Goal: Task Accomplishment & Management: Use online tool/utility

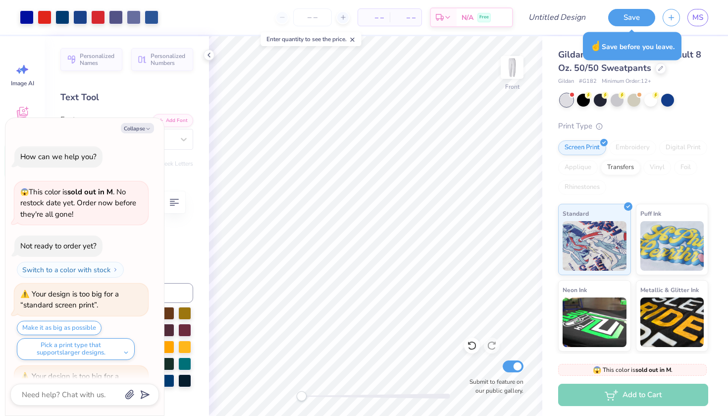
scroll to position [1690, 0]
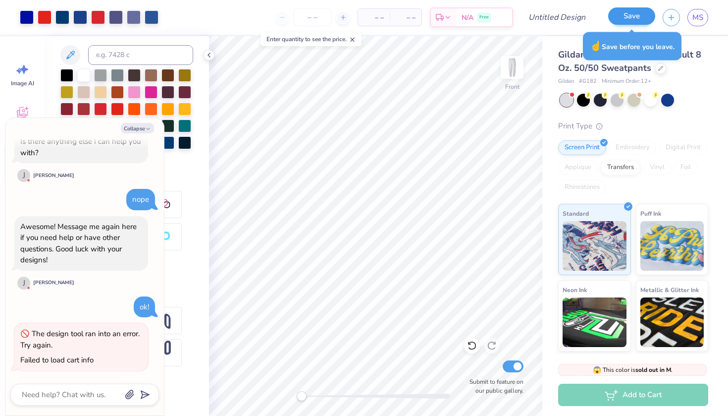
click at [619, 22] on button "Save" at bounding box center [631, 15] width 47 height 17
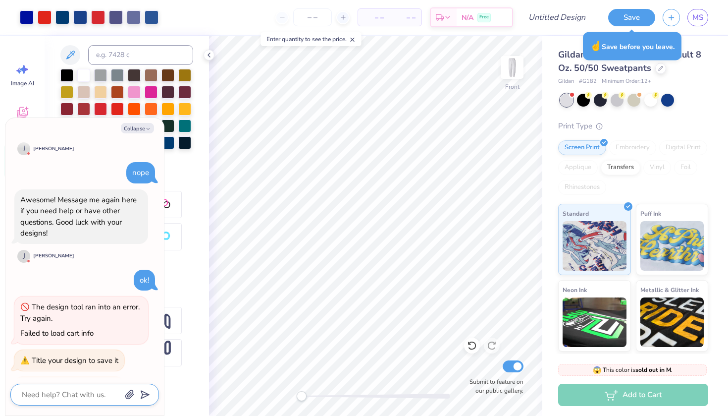
click at [89, 397] on textarea at bounding box center [71, 394] width 101 height 13
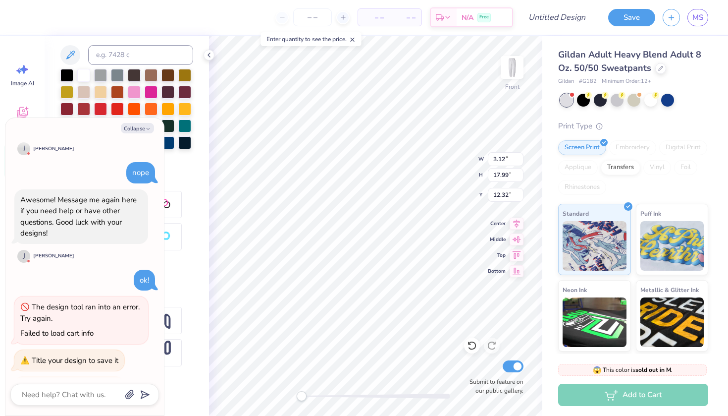
type textarea "x"
type input "6.92"
type input "2.17"
type input "2.24"
click at [132, 129] on button "Collapse" at bounding box center [137, 128] width 33 height 10
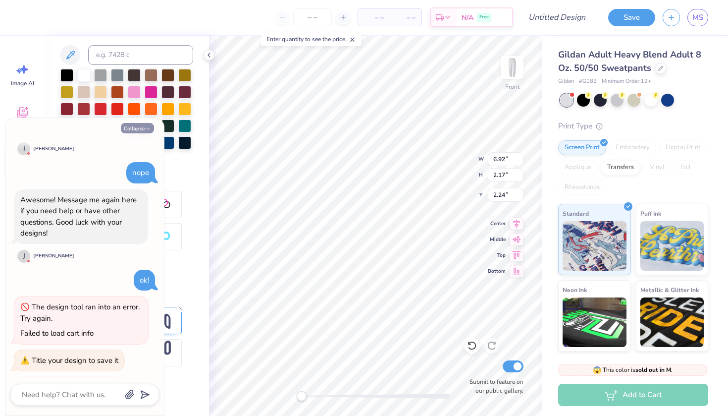
type textarea "x"
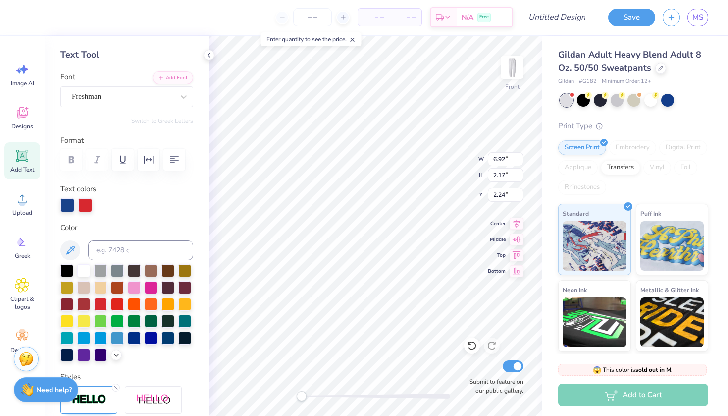
scroll to position [16, 0]
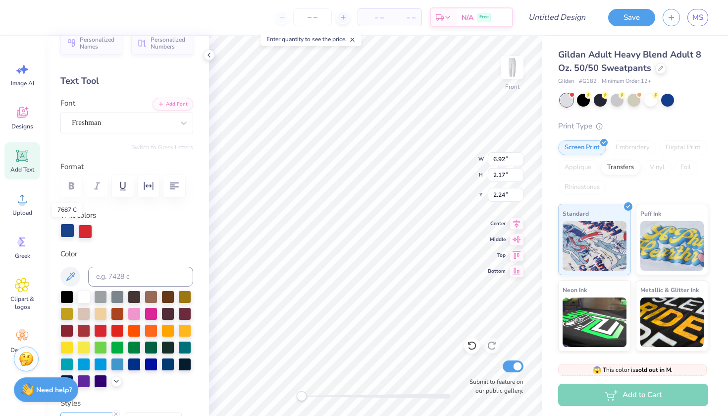
click at [68, 233] on div at bounding box center [67, 230] width 14 height 14
click at [153, 365] on div at bounding box center [151, 363] width 13 height 13
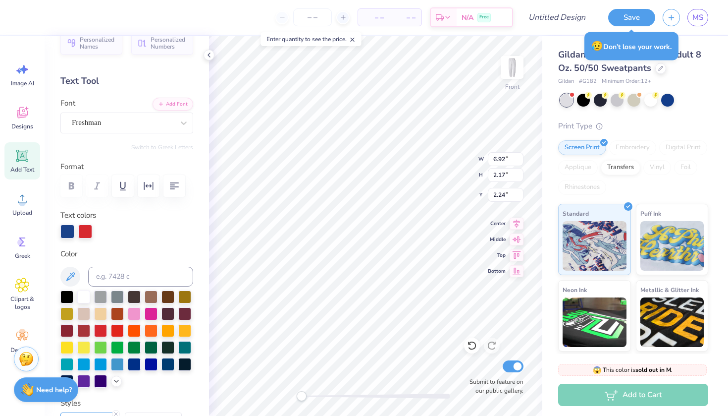
type input "3.12"
type input "17.99"
type input "12.00"
click at [147, 366] on div at bounding box center [151, 363] width 13 height 13
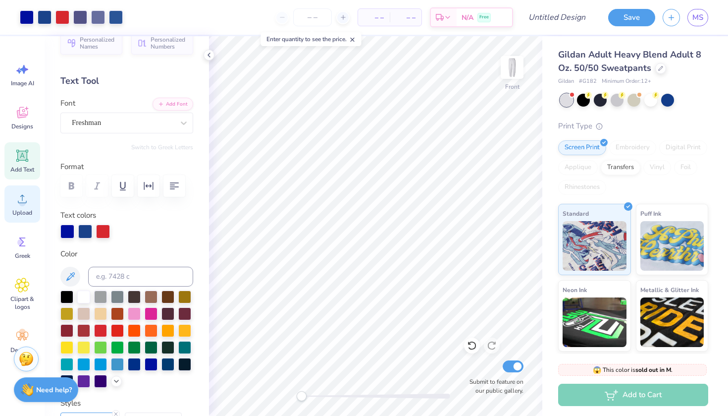
click at [13, 208] on div "Upload" at bounding box center [22, 203] width 36 height 37
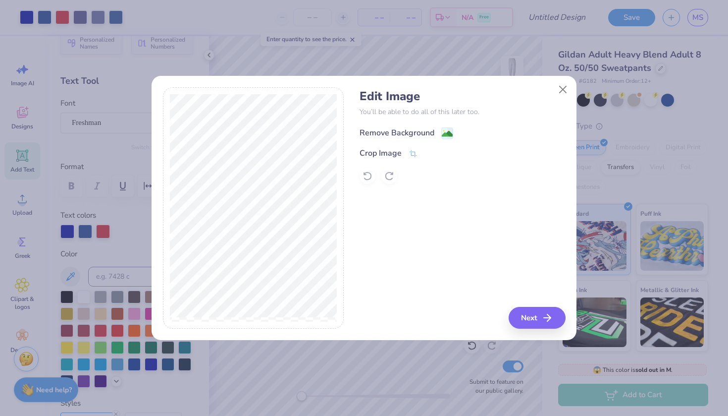
click at [426, 130] on div "Remove Background" at bounding box center [397, 133] width 75 height 12
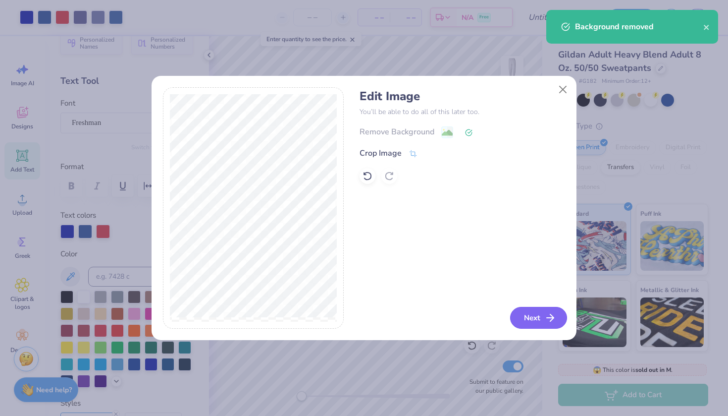
click at [536, 315] on button "Next" at bounding box center [538, 318] width 57 height 22
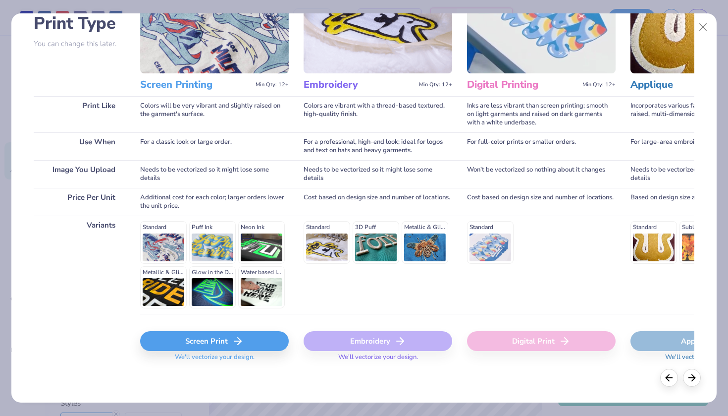
scroll to position [78, 0]
click at [225, 344] on div "Screen Print" at bounding box center [214, 341] width 149 height 20
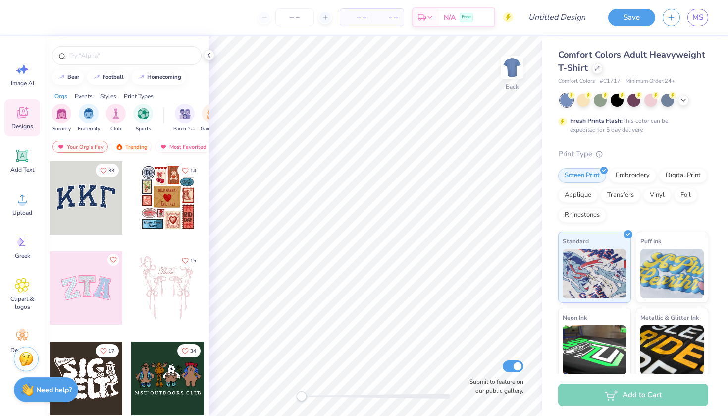
click at [569, 117] on div "Fresh Prints Flash: This color can be expedited for 5 day delivery." at bounding box center [625, 125] width 134 height 18
click at [595, 68] on icon at bounding box center [597, 67] width 5 height 5
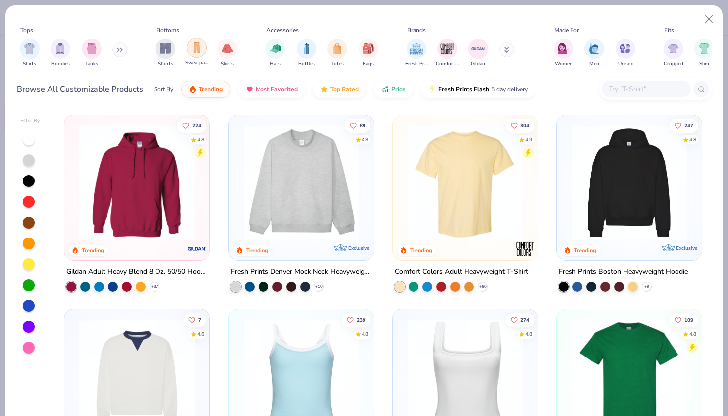
click at [197, 50] on img "filter for Sweatpants" at bounding box center [196, 47] width 11 height 11
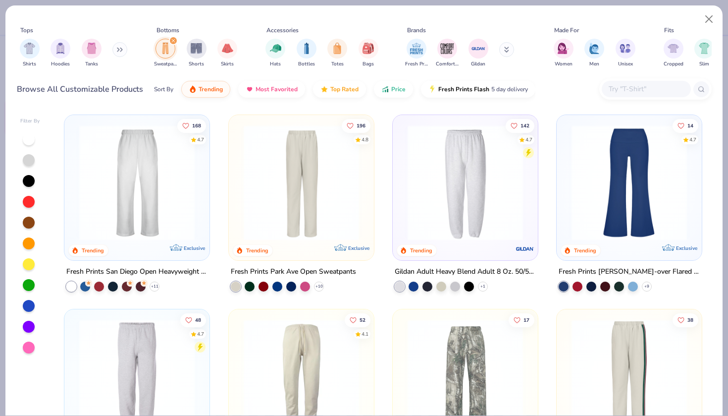
click at [444, 145] on img at bounding box center [465, 182] width 125 height 115
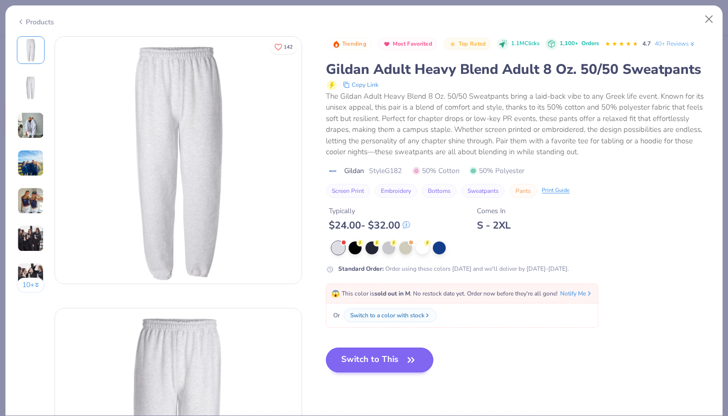
click at [366, 354] on button "Switch to This" at bounding box center [379, 359] width 107 height 25
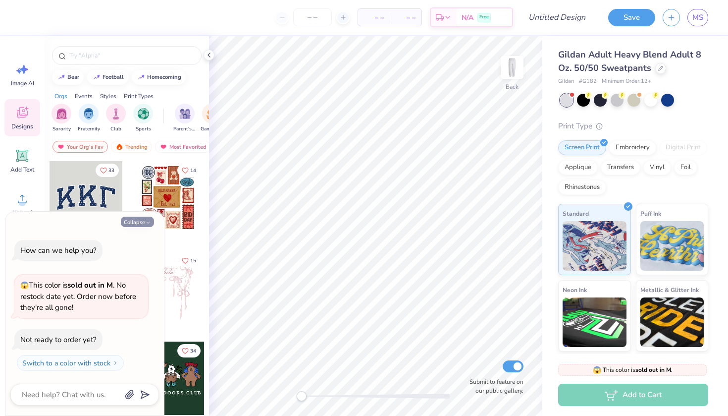
click at [137, 223] on button "Collapse" at bounding box center [137, 221] width 33 height 10
type textarea "x"
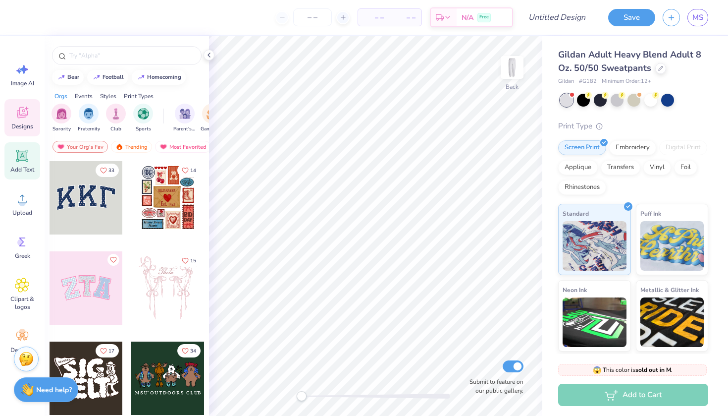
click at [23, 155] on icon at bounding box center [22, 155] width 9 height 9
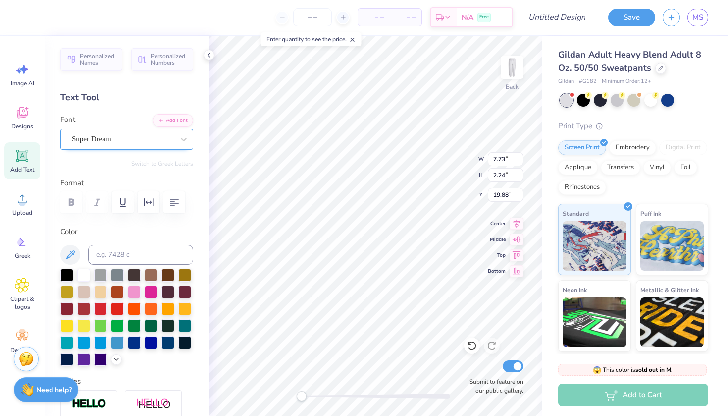
click at [139, 138] on div "Super Dream" at bounding box center [123, 138] width 104 height 15
click at [110, 217] on span at bounding box center [94, 221] width 42 height 10
type input "freshman"
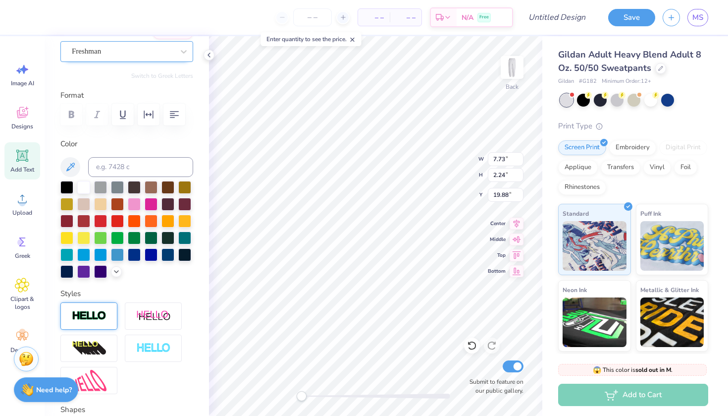
type textarea "TROJANS"
click at [101, 314] on img at bounding box center [89, 315] width 35 height 11
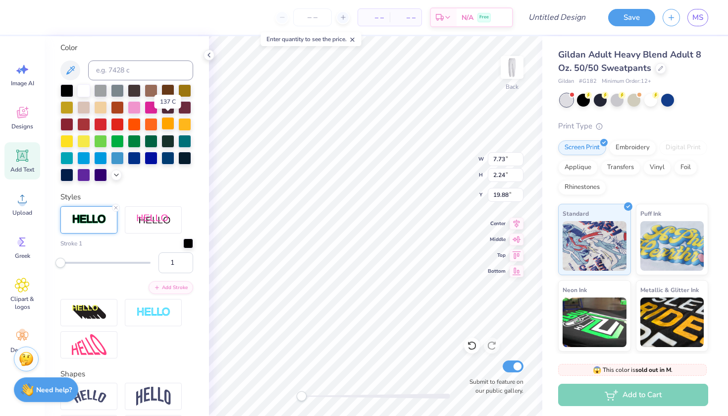
scroll to position [227, 0]
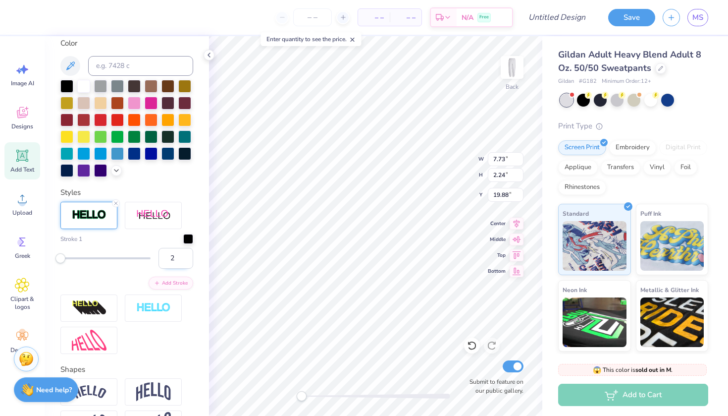
click at [183, 256] on input "2" at bounding box center [175, 258] width 35 height 21
click at [183, 256] on input "3" at bounding box center [175, 258] width 35 height 21
click at [183, 256] on input "4" at bounding box center [175, 258] width 35 height 21
type input "5"
click at [183, 256] on input "5" at bounding box center [175, 258] width 35 height 21
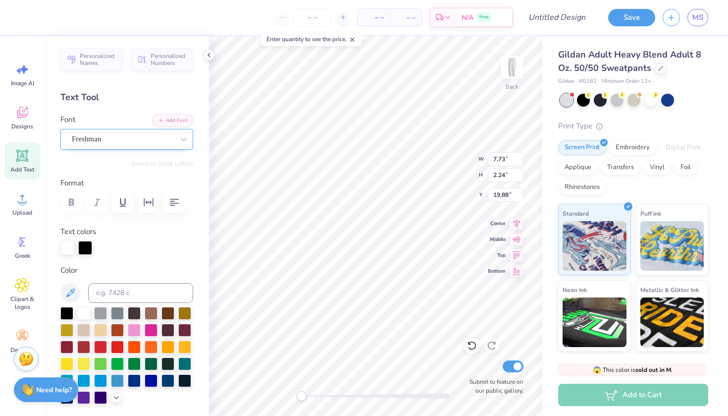
scroll to position [0, 0]
click at [68, 247] on div at bounding box center [67, 248] width 14 height 14
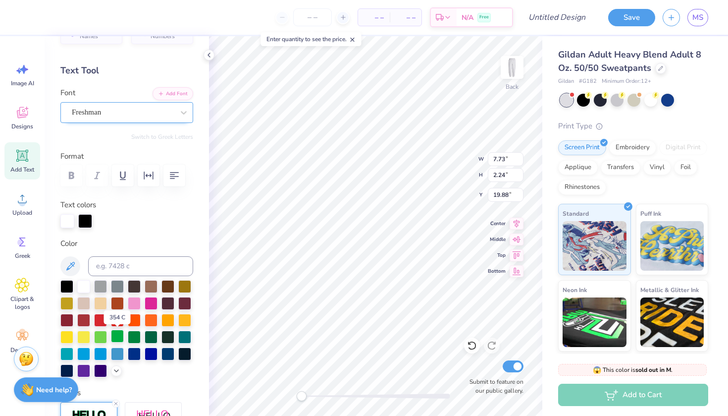
scroll to position [29, 0]
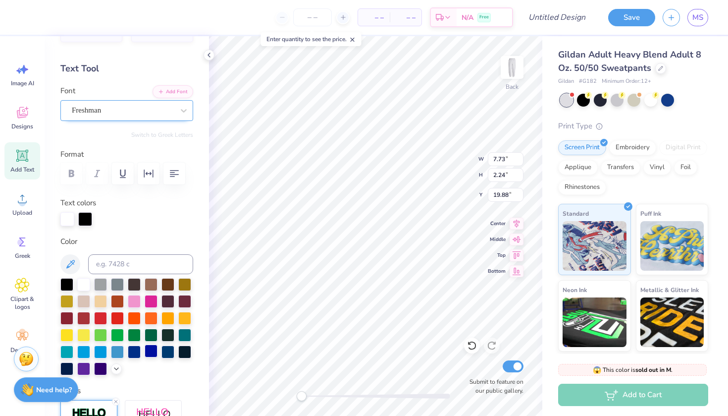
click at [154, 350] on div at bounding box center [151, 350] width 13 height 13
click at [89, 209] on div "Text colors" at bounding box center [126, 211] width 133 height 29
click at [85, 220] on div at bounding box center [85, 219] width 14 height 14
click at [100, 318] on div at bounding box center [100, 317] width 13 height 13
click at [68, 223] on div at bounding box center [67, 219] width 14 height 14
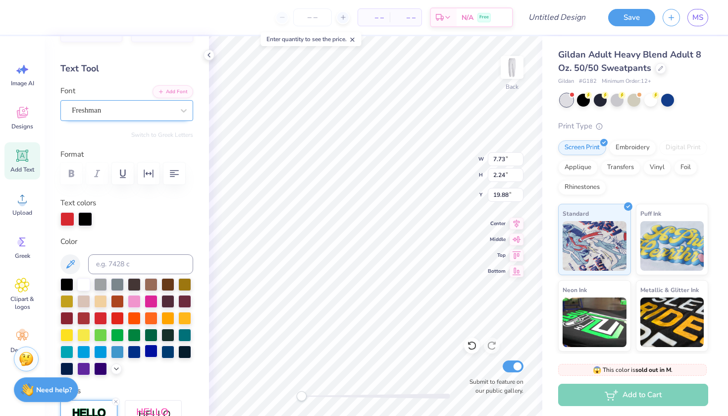
click at [151, 353] on div at bounding box center [151, 350] width 13 height 13
type textarea "TROJANS"
click at [81, 217] on div at bounding box center [85, 219] width 14 height 14
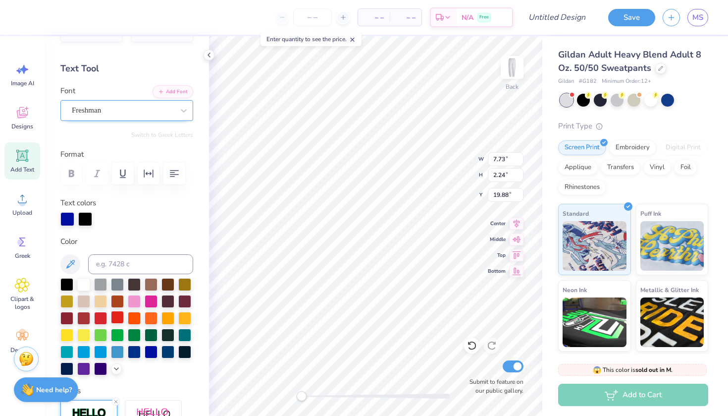
click at [117, 317] on div at bounding box center [117, 317] width 13 height 13
click at [153, 354] on div at bounding box center [151, 350] width 13 height 13
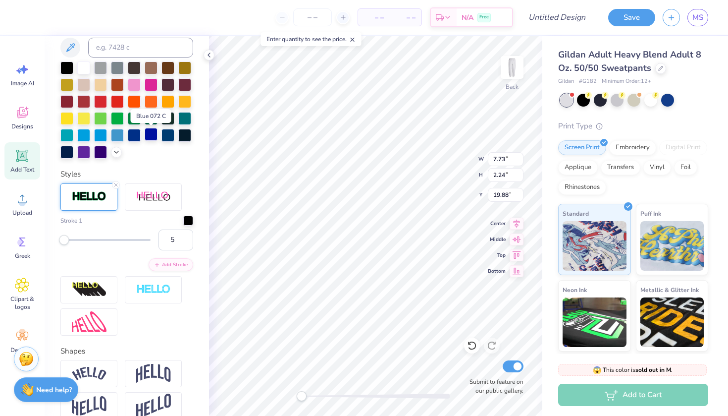
scroll to position [245, 0]
click at [189, 219] on div at bounding box center [188, 220] width 10 height 10
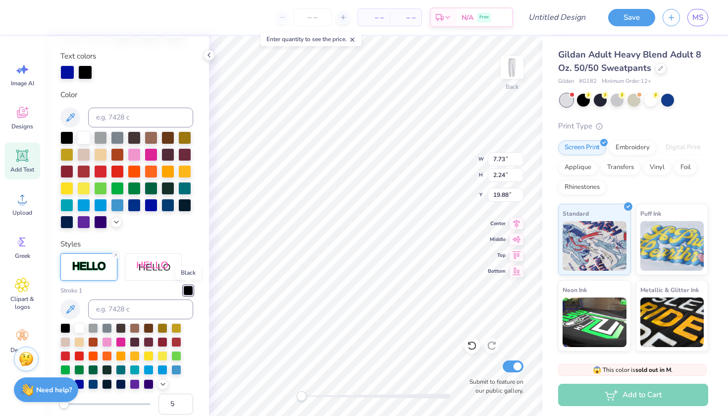
scroll to position [173, 0]
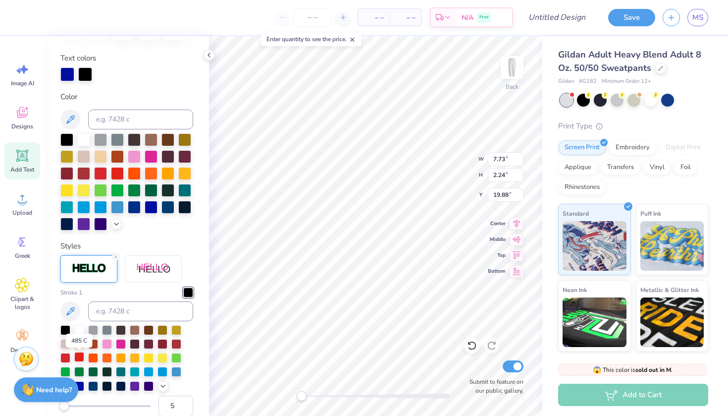
click at [79, 361] on div at bounding box center [79, 357] width 10 height 10
type input "3.07"
type input "17.40"
type input "14.50"
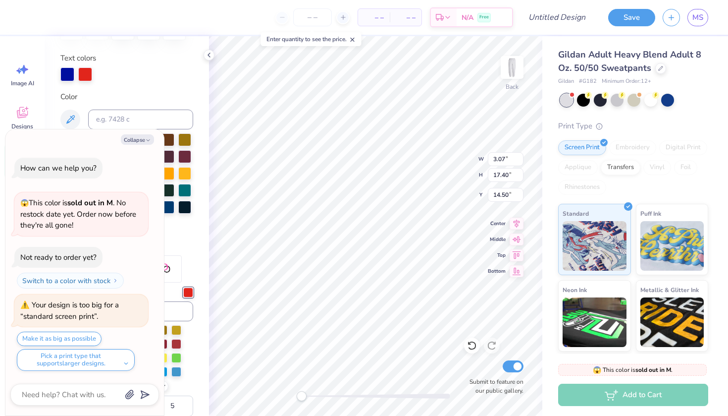
scroll to position [69, 0]
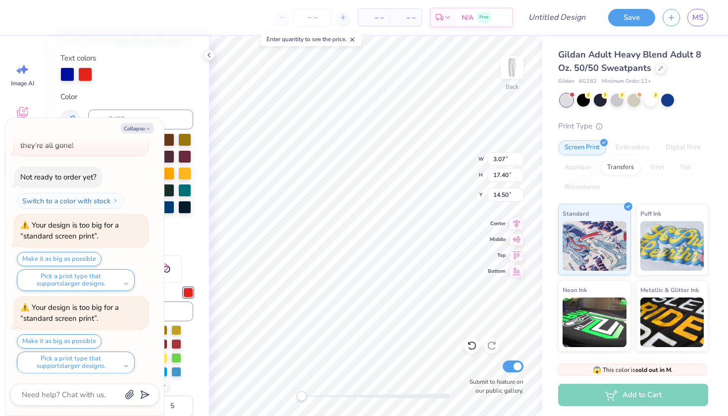
type textarea "x"
type input "13.94"
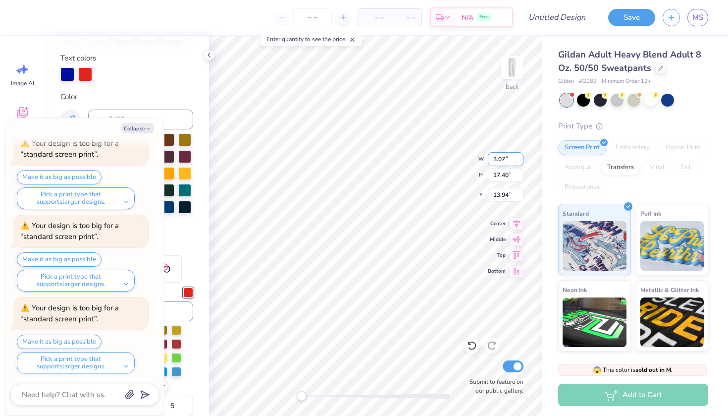
type input "3.08"
click at [519, 157] on input "3.08" at bounding box center [506, 159] width 36 height 14
type textarea "x"
type input "17.44"
type input "13.92"
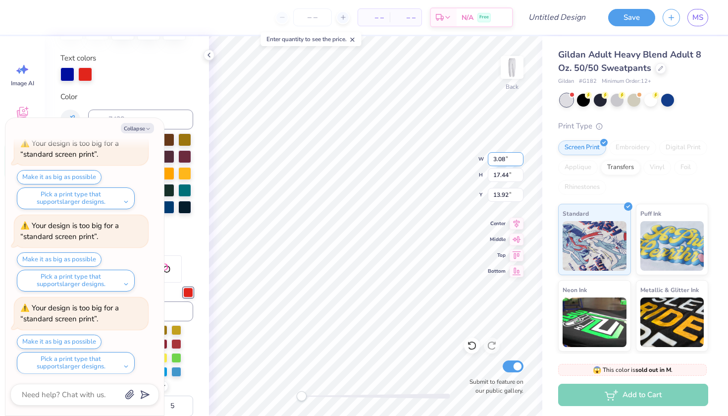
type input "3.09"
click at [519, 157] on input "3.09" at bounding box center [506, 159] width 36 height 14
type textarea "x"
type input "17.50"
type input "13.89"
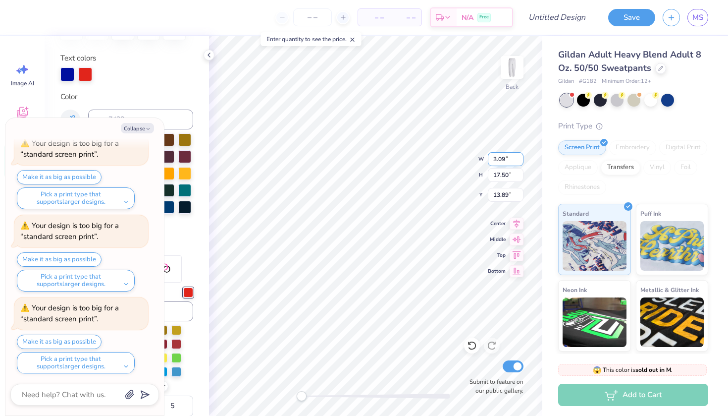
type input "3.1"
click at [519, 157] on input "3.1" at bounding box center [506, 159] width 36 height 14
type textarea "x"
type input "3.10"
type input "17.55"
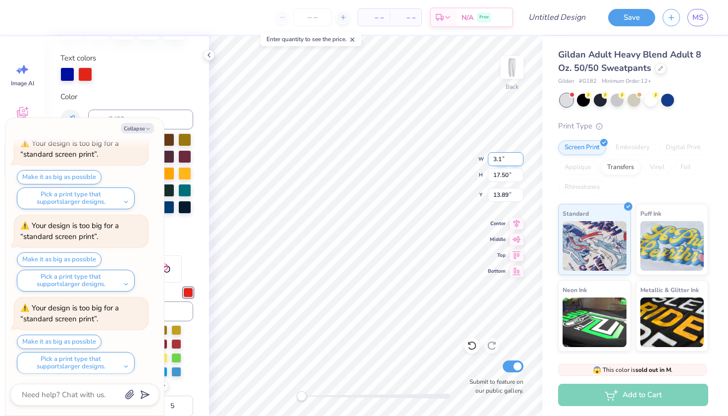
type input "13.86"
type input "3.11"
click at [519, 157] on input "3.11" at bounding box center [506, 159] width 36 height 14
type textarea "x"
type input "17.61"
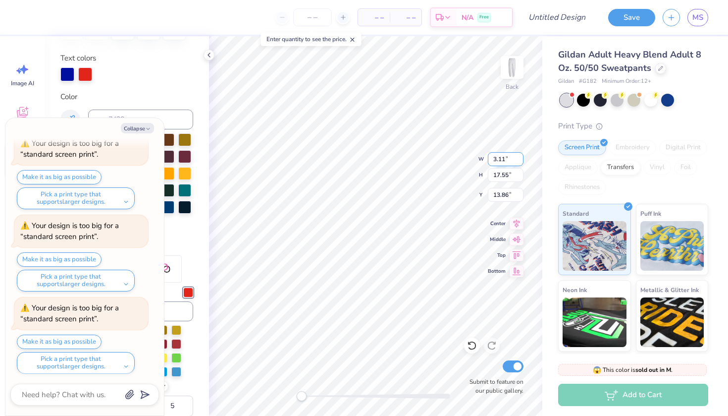
type input "13.83"
type input "3.12"
click at [519, 157] on input "3.12" at bounding box center [506, 159] width 36 height 14
type textarea "x"
type input "17.67"
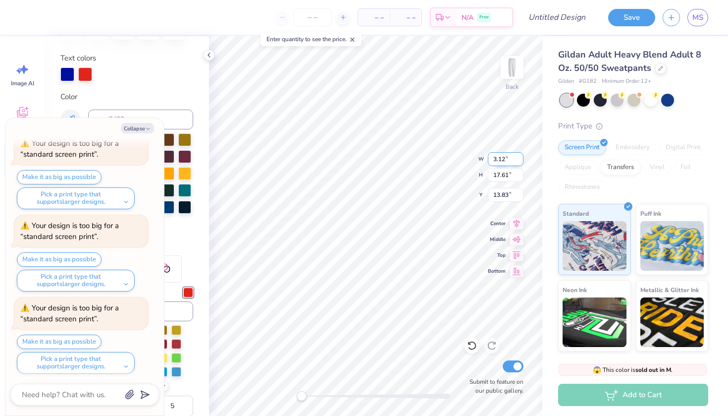
type input "13.81"
type input "3.13"
click at [519, 157] on input "3.13" at bounding box center [506, 159] width 36 height 14
type textarea "x"
type input "17.72"
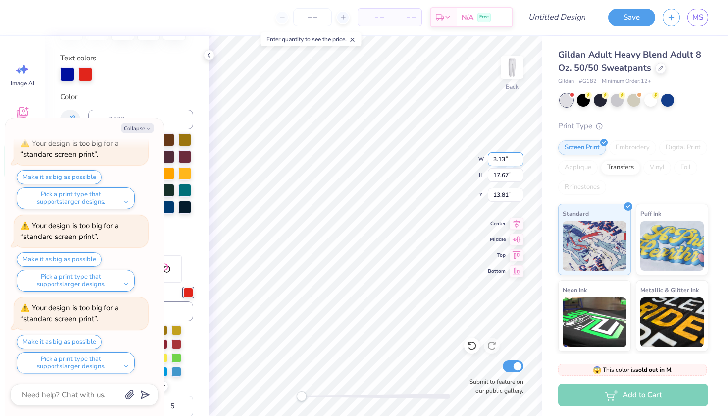
type input "13.78"
type input "3.14"
click at [519, 157] on input "3.14" at bounding box center [506, 159] width 36 height 14
type textarea "x"
type input "17.78"
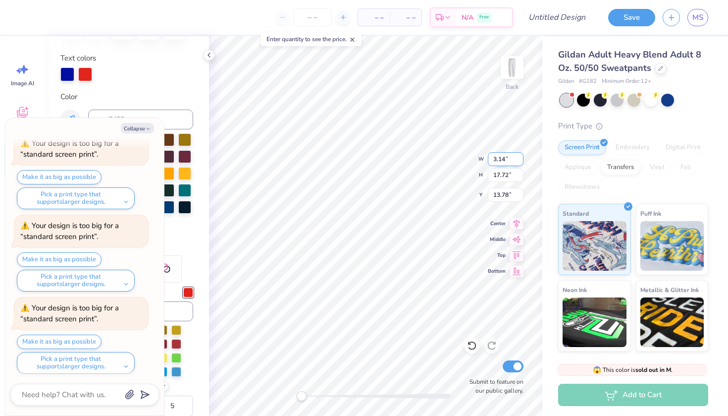
type input "13.75"
click at [129, 131] on button "Collapse" at bounding box center [137, 128] width 33 height 10
type textarea "x"
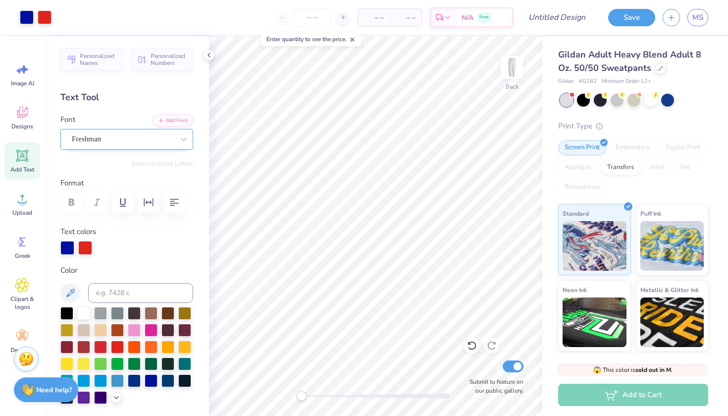
scroll to position [0, 0]
click at [21, 160] on icon at bounding box center [22, 155] width 15 height 15
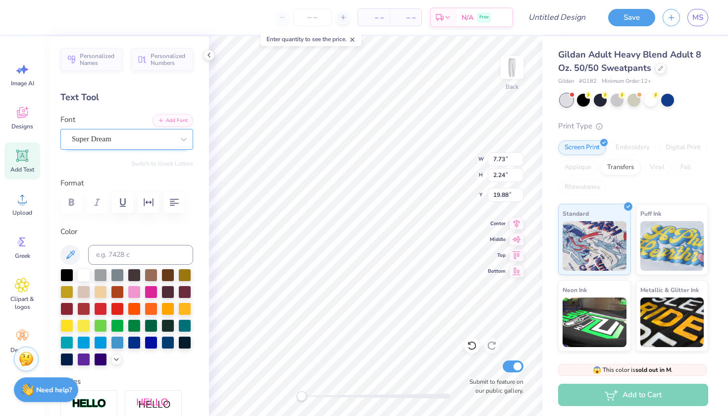
click at [152, 141] on div "Super Dream" at bounding box center [123, 138] width 104 height 15
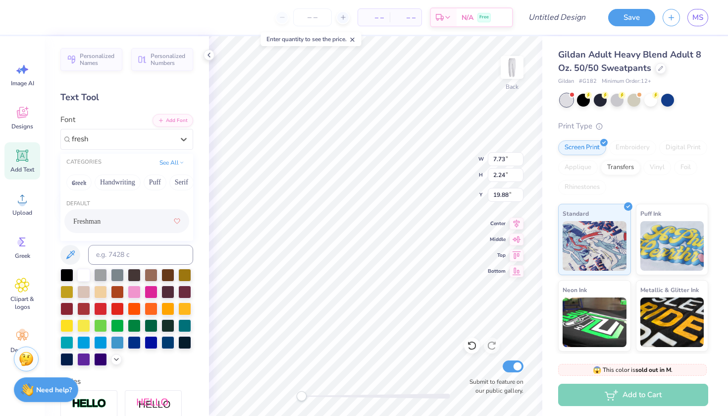
click at [101, 218] on span "Freshman" at bounding box center [86, 221] width 27 height 10
type input "fresh"
type textarea "T"
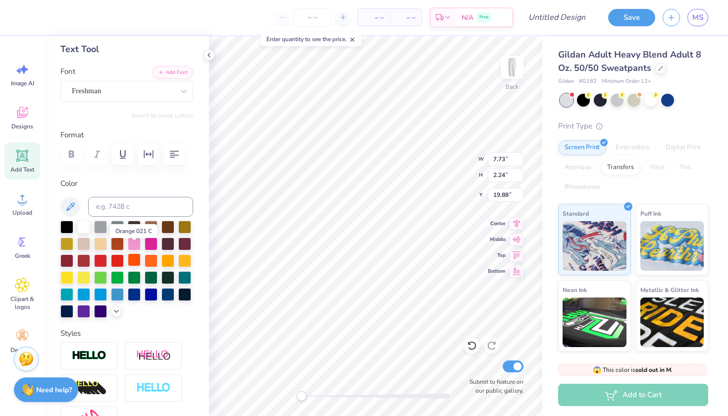
scroll to position [59, 0]
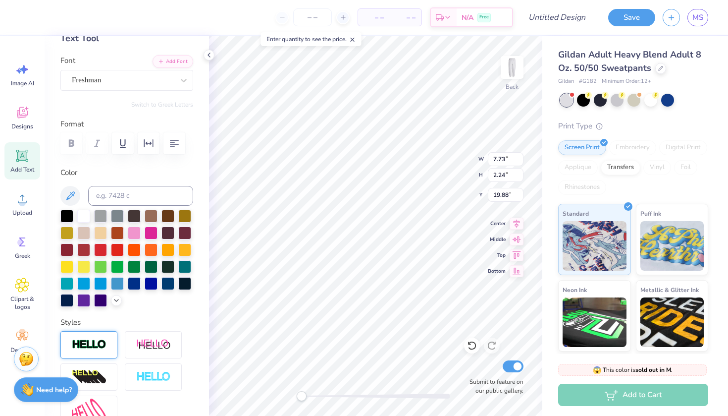
type textarea "BLIND BROOK"
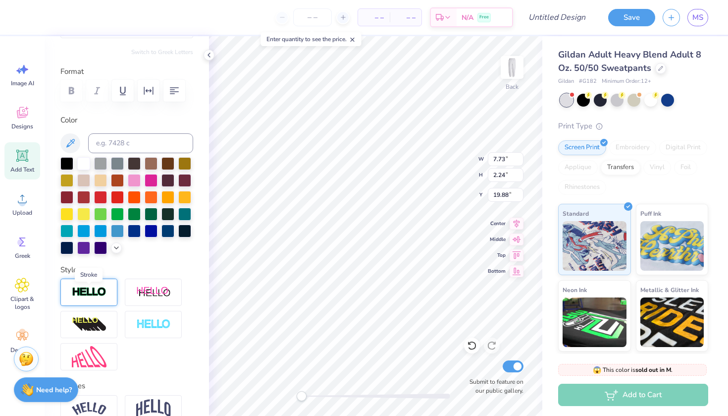
scroll to position [112, 0]
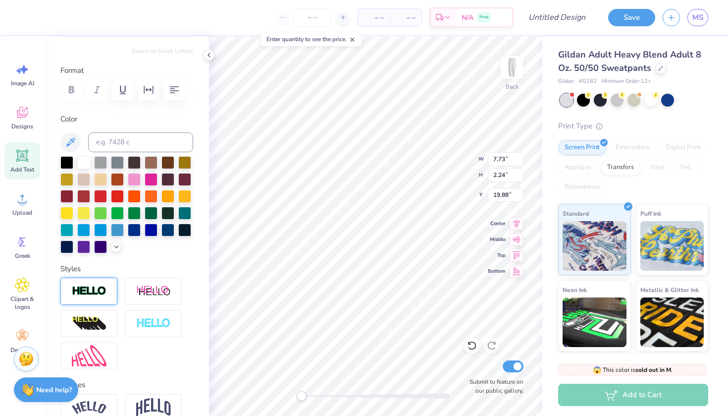
click at [107, 291] on div at bounding box center [88, 290] width 57 height 27
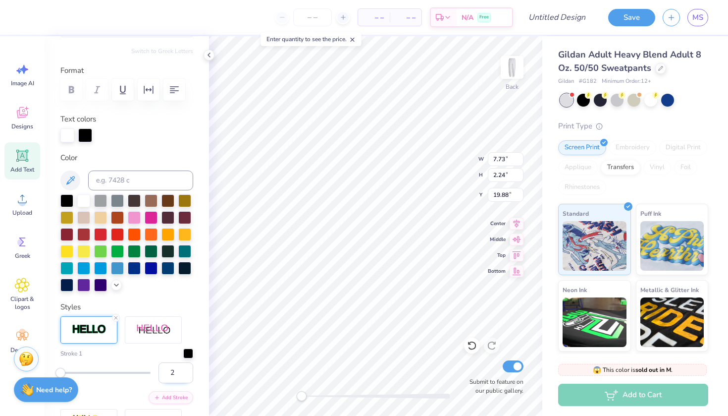
click at [183, 369] on input "2" at bounding box center [175, 372] width 35 height 21
click at [183, 369] on input "3" at bounding box center [175, 372] width 35 height 21
click at [183, 369] on input "4" at bounding box center [175, 372] width 35 height 21
type input "5"
click at [183, 369] on input "5" at bounding box center [175, 372] width 35 height 21
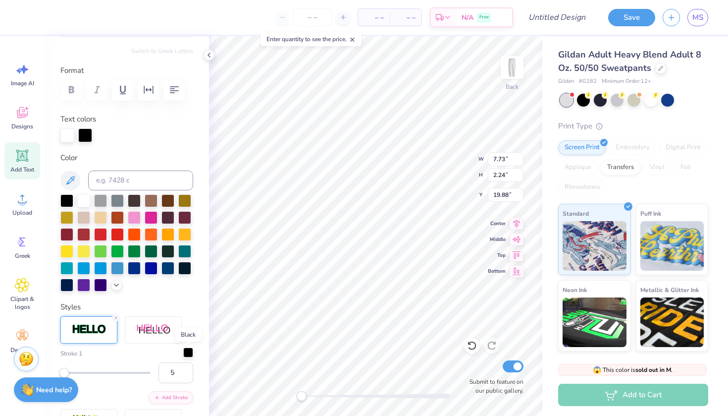
click at [190, 356] on div at bounding box center [188, 352] width 10 height 10
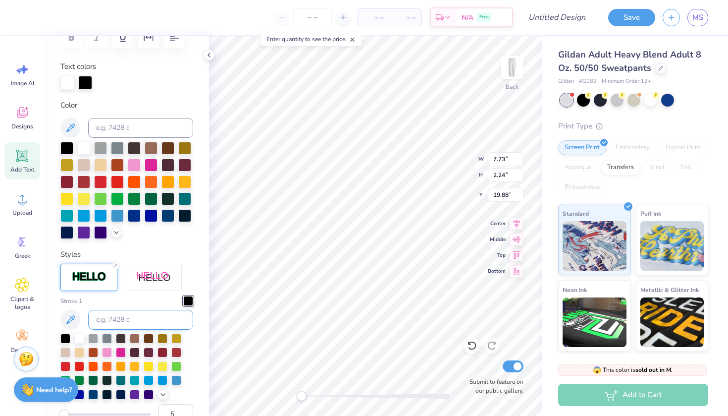
scroll to position [169, 0]
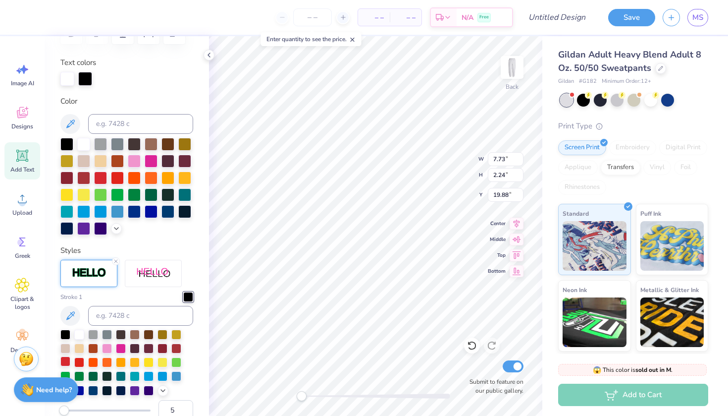
click at [66, 363] on div at bounding box center [65, 361] width 10 height 10
click at [68, 76] on div at bounding box center [67, 79] width 14 height 14
click at [149, 214] on div at bounding box center [151, 210] width 13 height 13
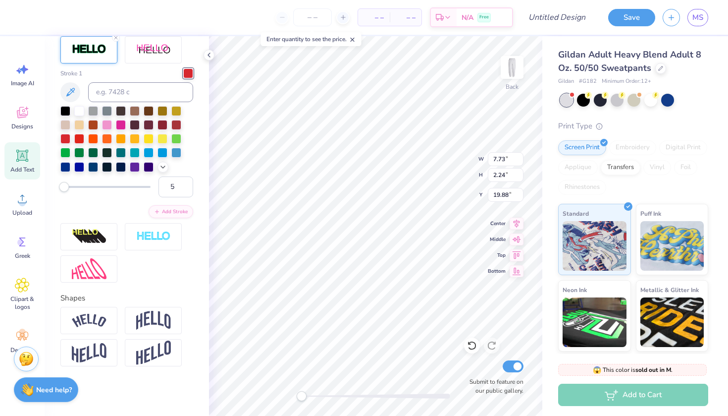
scroll to position [394, 0]
click at [153, 324] on img at bounding box center [153, 320] width 35 height 19
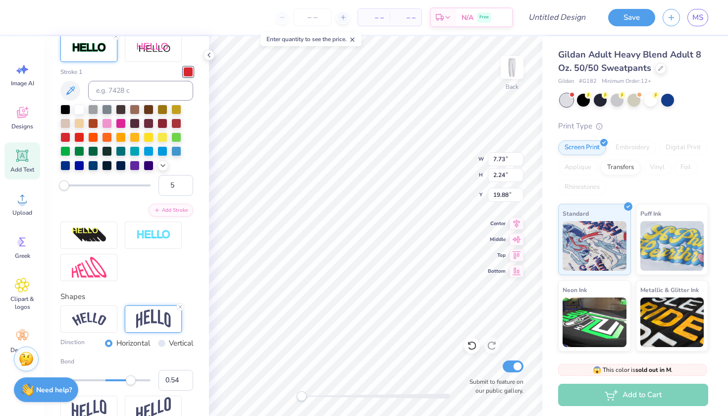
type input "0.53"
click at [129, 383] on div "Accessibility label" at bounding box center [131, 380] width 10 height 10
type input "1.00"
drag, startPoint x: 129, startPoint y: 383, endPoint x: 156, endPoint y: 383, distance: 27.7
click at [156, 383] on div "Bend 1.00" at bounding box center [126, 374] width 133 height 34
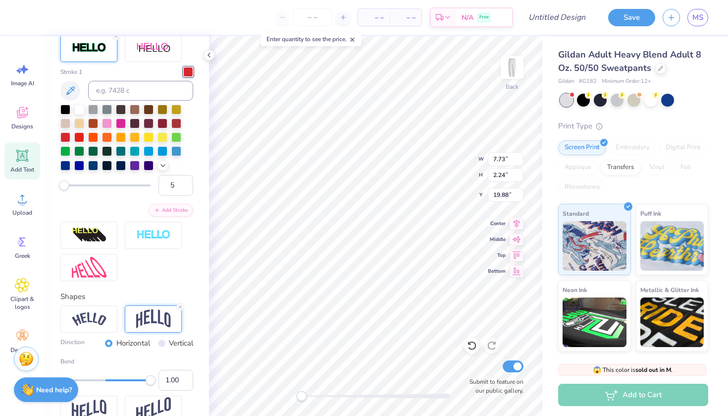
drag, startPoint x: 156, startPoint y: 383, endPoint x: 141, endPoint y: 382, distance: 15.9
click at [140, 382] on div "Bend 1.00" at bounding box center [126, 374] width 133 height 34
type input "0.35"
drag, startPoint x: 151, startPoint y: 380, endPoint x: 122, endPoint y: 378, distance: 28.3
click at [122, 378] on div "Accessibility label" at bounding box center [121, 380] width 10 height 10
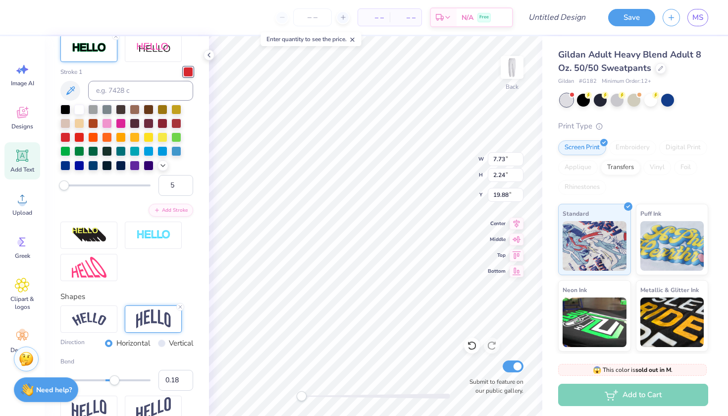
type input "0.16"
drag, startPoint x: 123, startPoint y: 379, endPoint x: 113, endPoint y: 381, distance: 9.5
click at [113, 380] on div "Accessibility label" at bounding box center [114, 380] width 10 height 10
type textarea "BLIND BROOK"
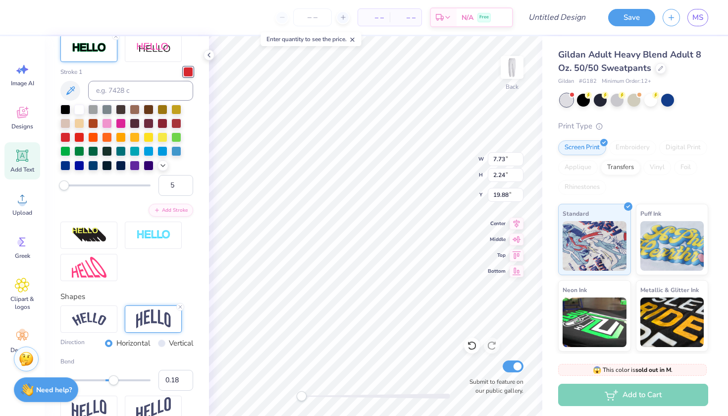
scroll to position [0, 2]
type input "0.37"
drag, startPoint x: 112, startPoint y: 381, endPoint x: 121, endPoint y: 379, distance: 9.6
click at [122, 379] on div "Accessibility label" at bounding box center [121, 380] width 10 height 10
type input "0.37"
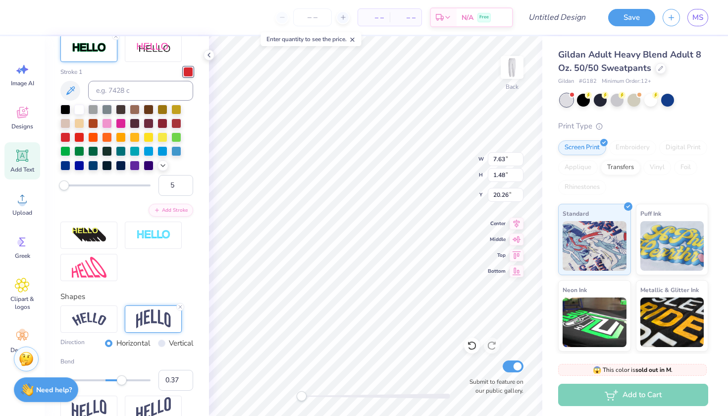
click at [122, 379] on div "Accessibility label" at bounding box center [122, 380] width 10 height 10
type input "0.45"
click at [126, 379] on div "Accessibility label" at bounding box center [124, 380] width 10 height 10
type input "0.42"
click at [124, 379] on div "Accessibility label" at bounding box center [124, 380] width 10 height 10
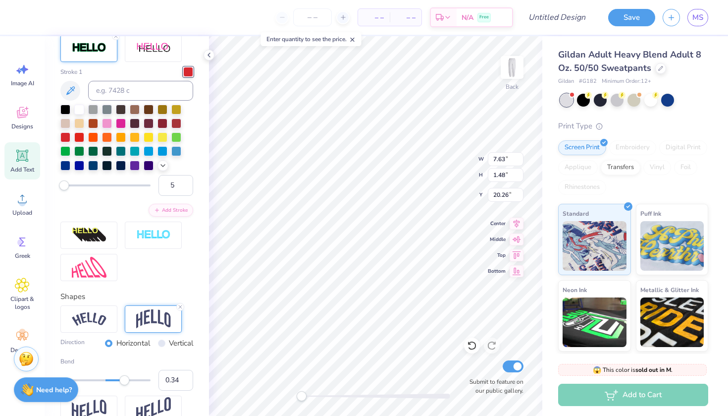
type input "0.33"
click at [120, 380] on div "Accessibility label" at bounding box center [120, 380] width 10 height 10
type input "0.43"
click at [124, 380] on div "Accessibility label" at bounding box center [125, 380] width 10 height 10
type input "6.54"
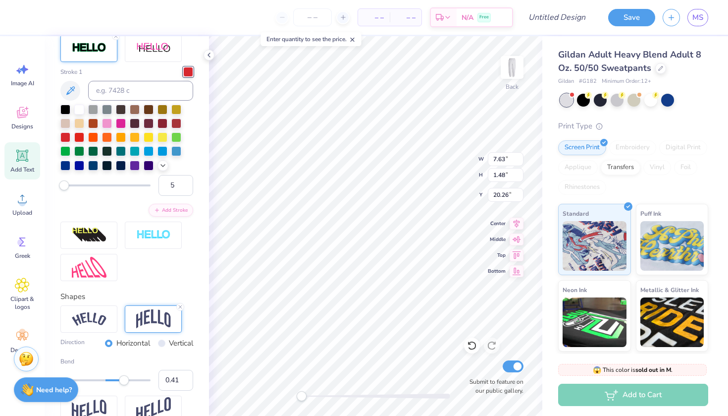
type input "1.89"
type input "2.64"
click at [7, 192] on div "Upload" at bounding box center [22, 203] width 36 height 37
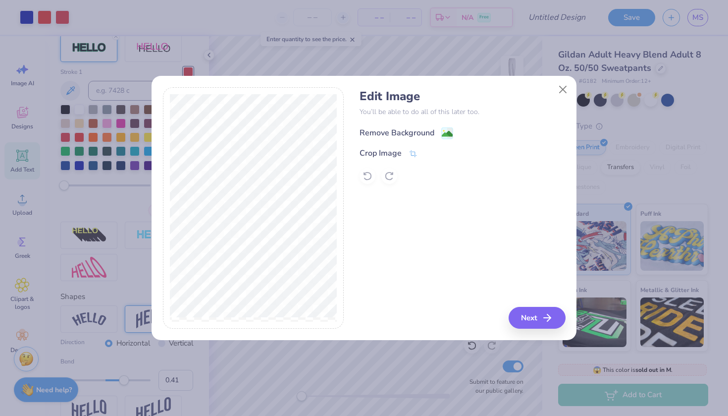
click at [429, 133] on div "Remove Background" at bounding box center [397, 133] width 75 height 12
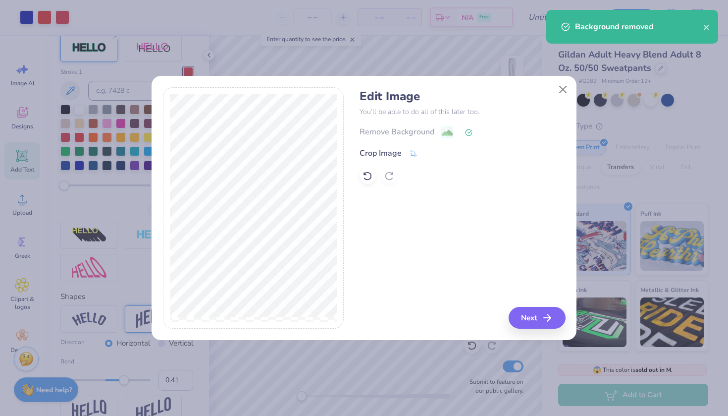
click at [534, 318] on button "Next" at bounding box center [537, 318] width 57 height 22
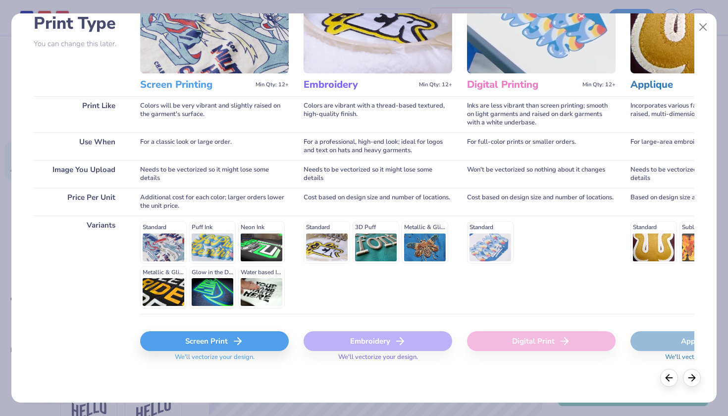
scroll to position [78, 0]
click at [238, 333] on div "Screen Print" at bounding box center [214, 341] width 149 height 20
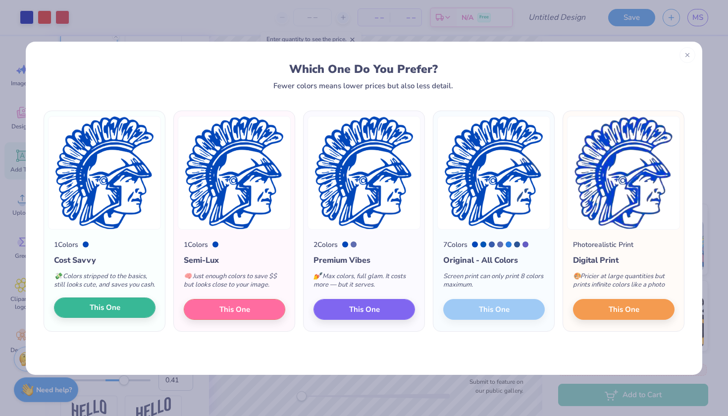
click at [128, 316] on button "This One" at bounding box center [105, 307] width 102 height 21
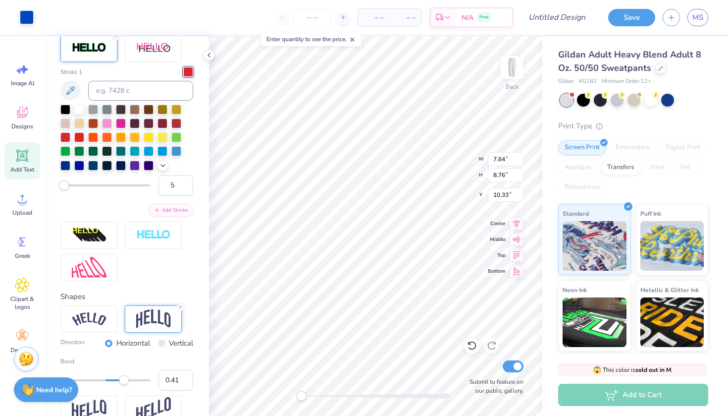
type input "2.06"
type input "2.36"
type input "16.73"
type input "3.93"
type input "4.51"
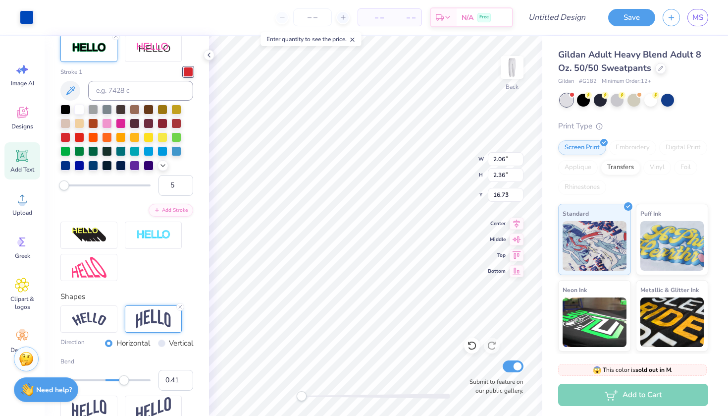
type input "4.28"
type input "3.20"
type input "3.67"
type input "3.85"
type input "3.14"
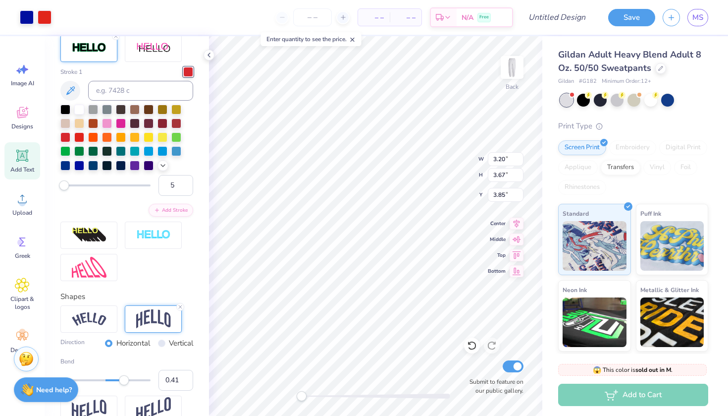
type input "17.78"
type input "13.75"
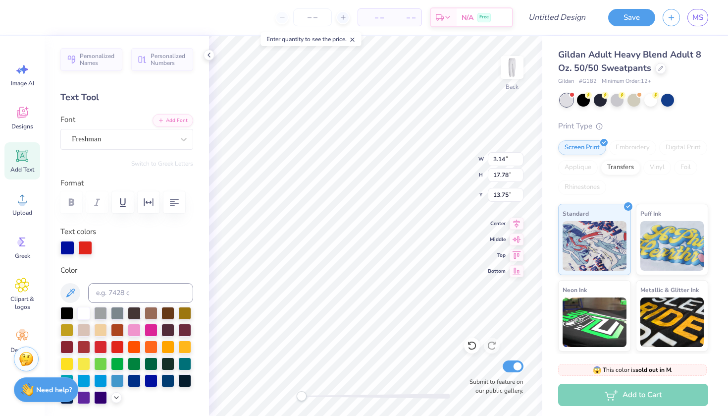
scroll to position [0, 0]
click at [68, 244] on div at bounding box center [67, 247] width 14 height 14
click at [70, 294] on icon at bounding box center [70, 292] width 8 height 8
click at [72, 292] on icon at bounding box center [70, 292] width 8 height 8
click at [70, 293] on icon at bounding box center [70, 293] width 12 height 12
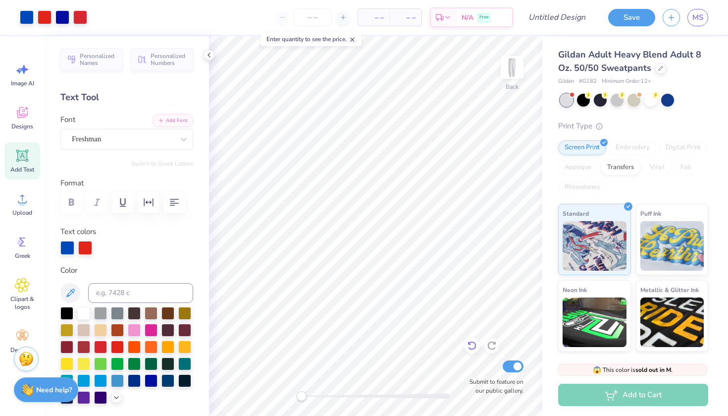
click at [468, 339] on div at bounding box center [472, 345] width 16 height 16
click at [22, 361] on img at bounding box center [26, 357] width 15 height 15
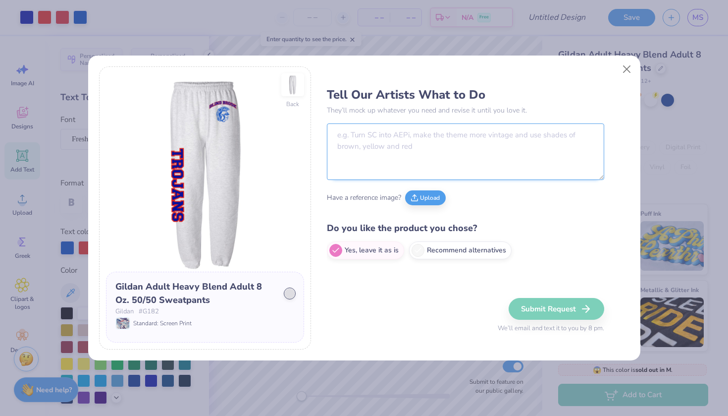
click at [441, 139] on textarea at bounding box center [465, 151] width 277 height 56
click at [169, 205] on img at bounding box center [205, 172] width 198 height 198
click at [369, 135] on textarea at bounding box center [465, 151] width 277 height 56
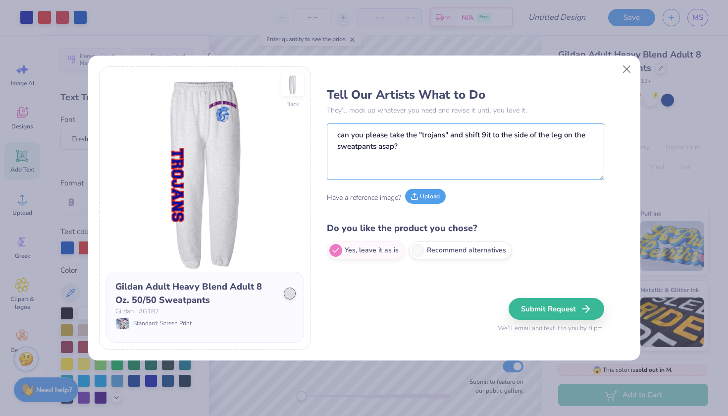
type textarea "can you please take the "trojans" and shift 9it to the side of the leg on the s…"
click at [423, 200] on button "Upload" at bounding box center [425, 196] width 41 height 15
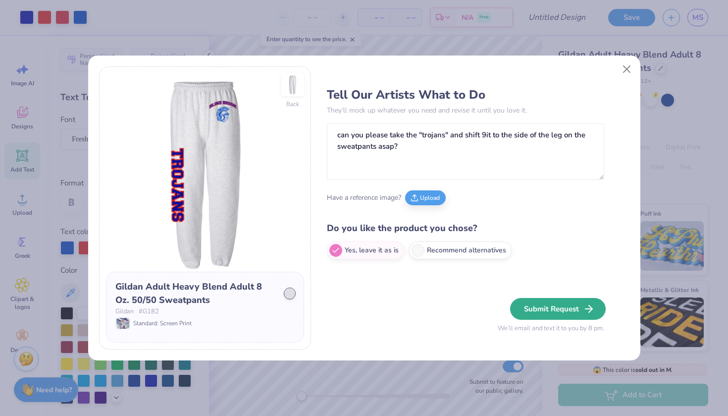
click at [551, 310] on button "Submit Request" at bounding box center [558, 309] width 96 height 22
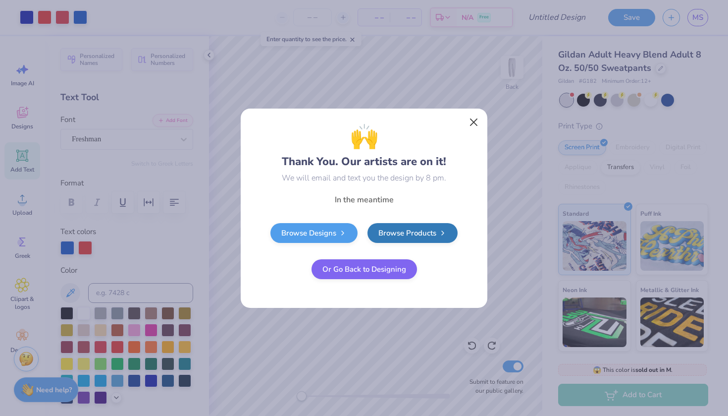
click at [472, 119] on button "Close" at bounding box center [474, 121] width 19 height 19
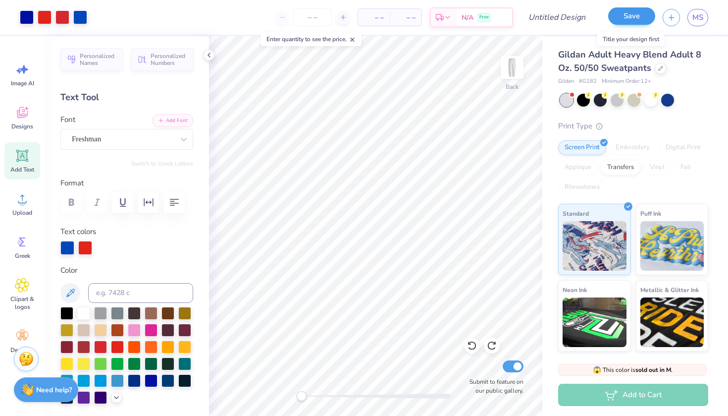
click at [622, 14] on button "Save" at bounding box center [631, 15] width 47 height 17
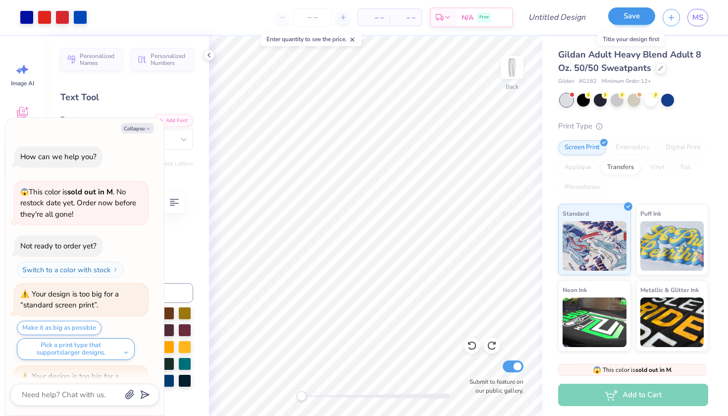
scroll to position [177, 0]
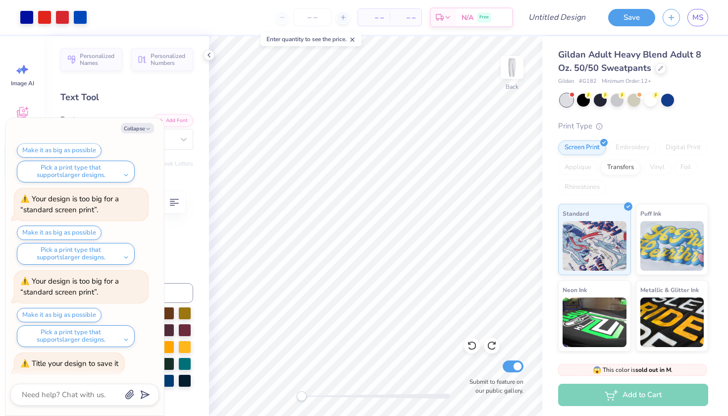
click at [630, 60] on span "Gildan Adult Heavy Blend Adult 8 Oz. 50/50 Sweatpants" at bounding box center [629, 61] width 143 height 25
click at [641, 69] on span "Gildan Adult Heavy Blend Adult 8 Oz. 50/50 Sweatpants" at bounding box center [629, 61] width 143 height 25
click at [659, 70] on div at bounding box center [660, 67] width 11 height 11
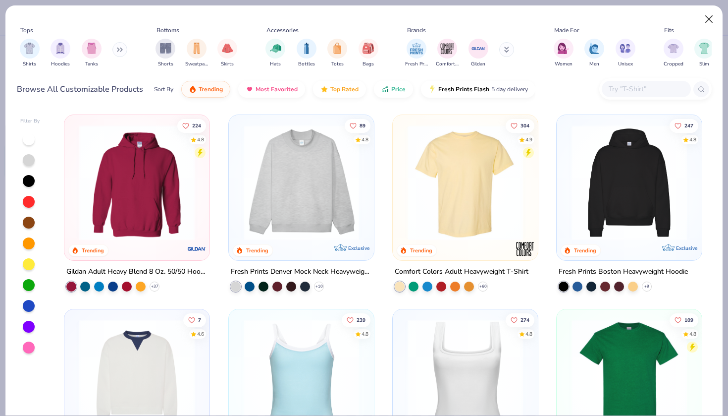
click at [707, 18] on button "Close" at bounding box center [709, 19] width 19 height 19
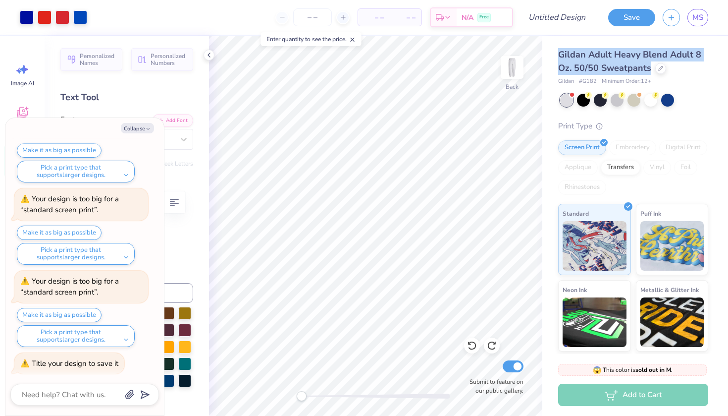
drag, startPoint x: 559, startPoint y: 54, endPoint x: 650, endPoint y: 66, distance: 91.8
click at [650, 66] on span "Gildan Adult Heavy Blend Adult 8 Oz. 50/50 Sweatpants" at bounding box center [629, 61] width 143 height 25
click at [137, 129] on button "Collapse" at bounding box center [137, 128] width 33 height 10
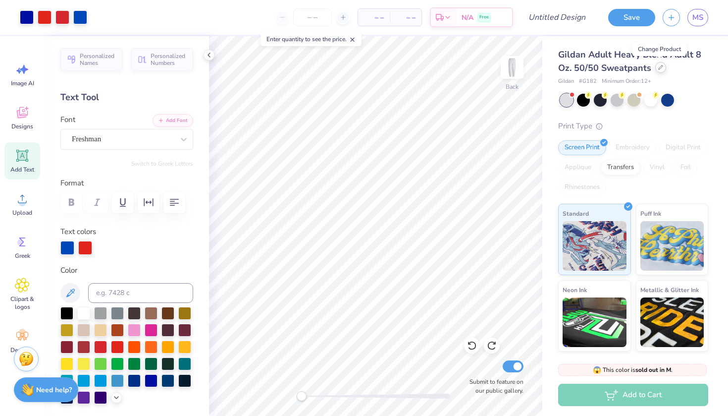
click at [661, 67] on icon at bounding box center [660, 67] width 5 height 5
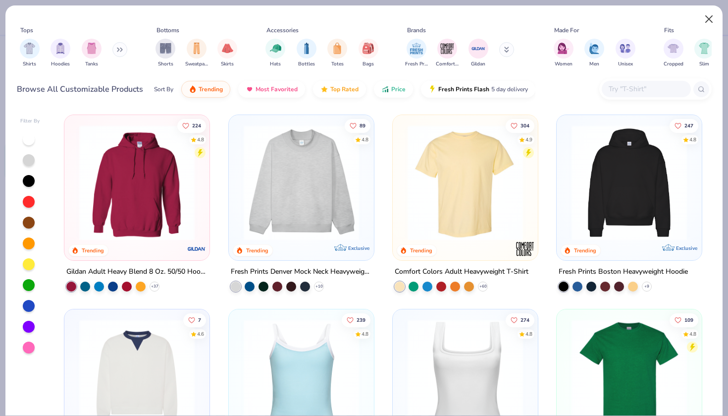
click at [706, 21] on button "Close" at bounding box center [709, 19] width 19 height 19
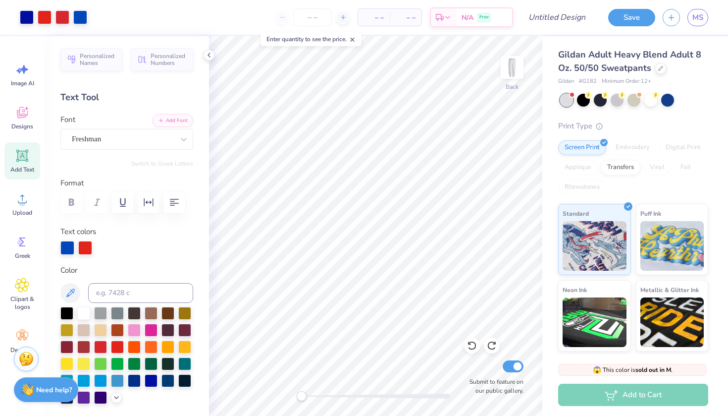
click at [644, 67] on span "Gildan Adult Heavy Blend Adult 8 Oz. 50/50 Sweatpants" at bounding box center [629, 61] width 143 height 25
click at [663, 69] on div at bounding box center [660, 67] width 11 height 11
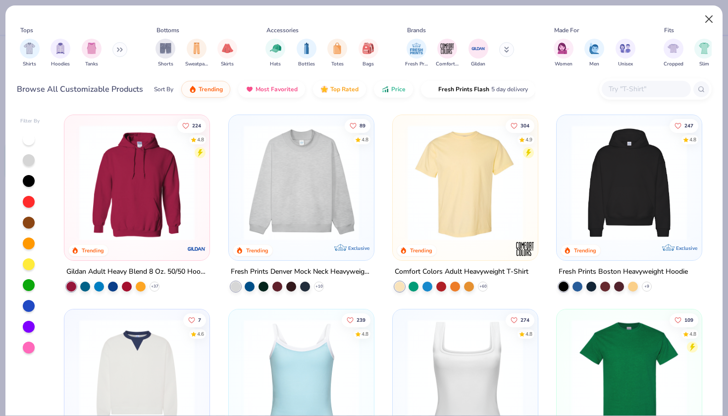
click at [703, 15] on button "Close" at bounding box center [709, 19] width 19 height 19
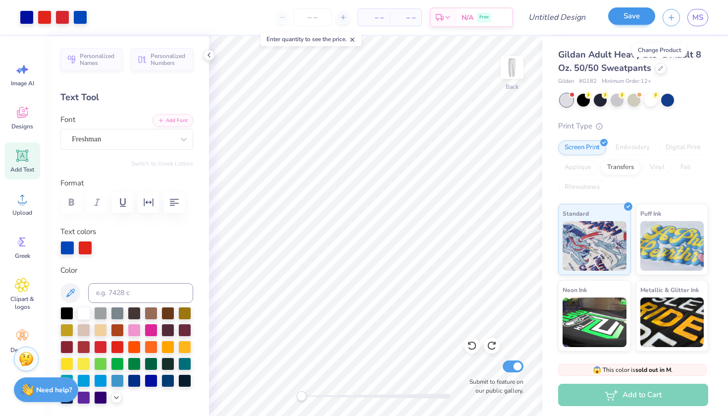
click at [646, 21] on button "Save" at bounding box center [631, 15] width 47 height 17
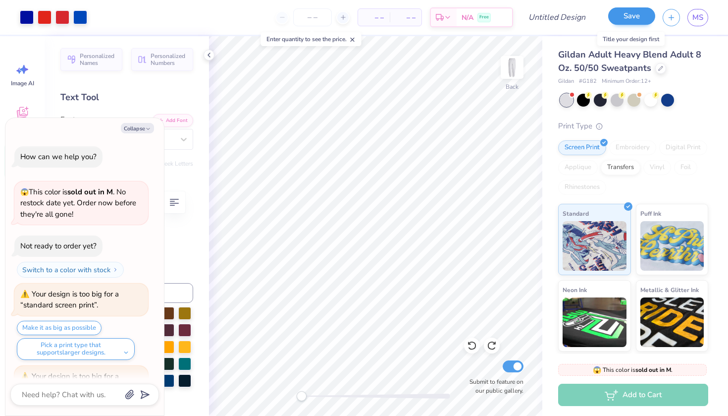
scroll to position [204, 0]
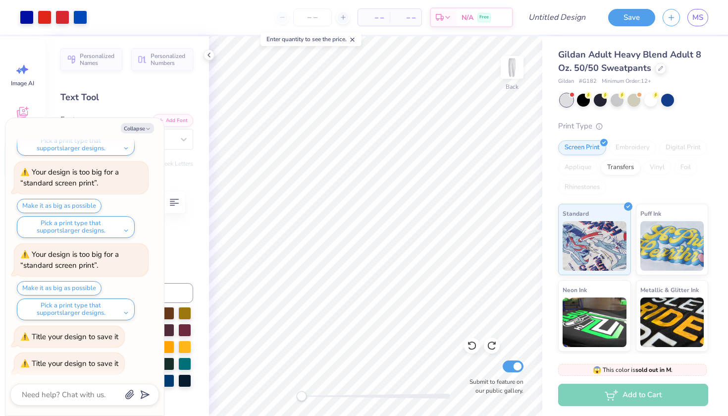
click at [95, 353] on div "Title your design to save it" at bounding box center [69, 363] width 110 height 21
click at [95, 343] on div "Title your design to save it" at bounding box center [69, 336] width 110 height 21
click at [138, 125] on button "Collapse" at bounding box center [137, 128] width 33 height 10
type textarea "x"
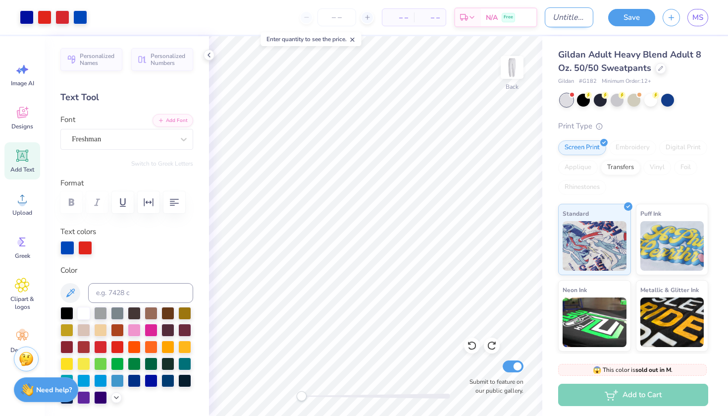
click at [566, 20] on input "Design Title" at bounding box center [569, 17] width 49 height 20
type input "B"
type input "@"
type input "25-26 MERCH"
click at [647, 20] on button "Save" at bounding box center [631, 15] width 47 height 17
